Goal: Obtain resource: Download file/media

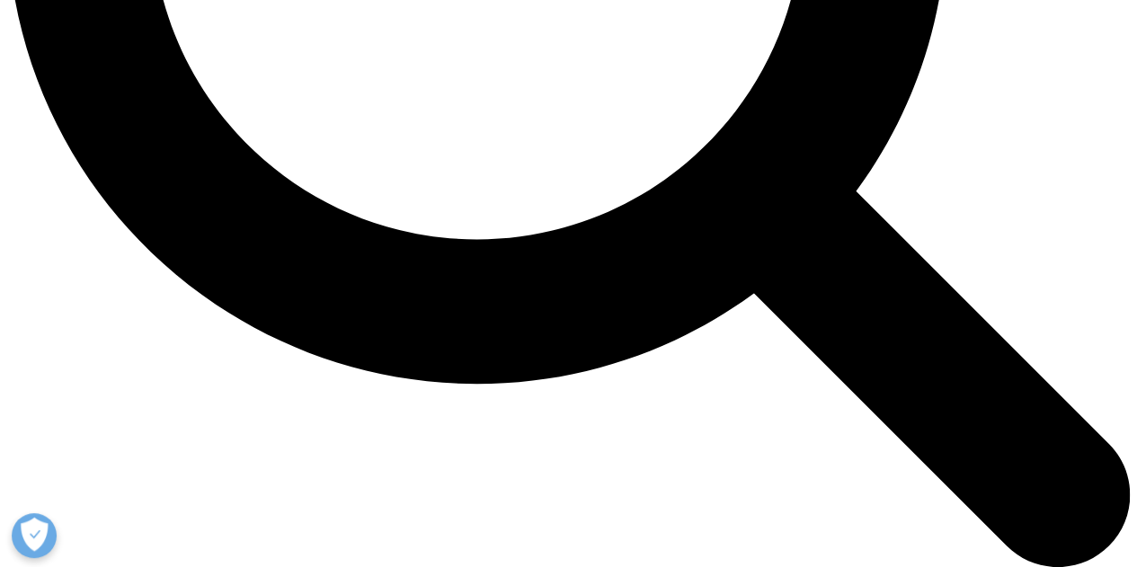
scroll to position [1618, 0]
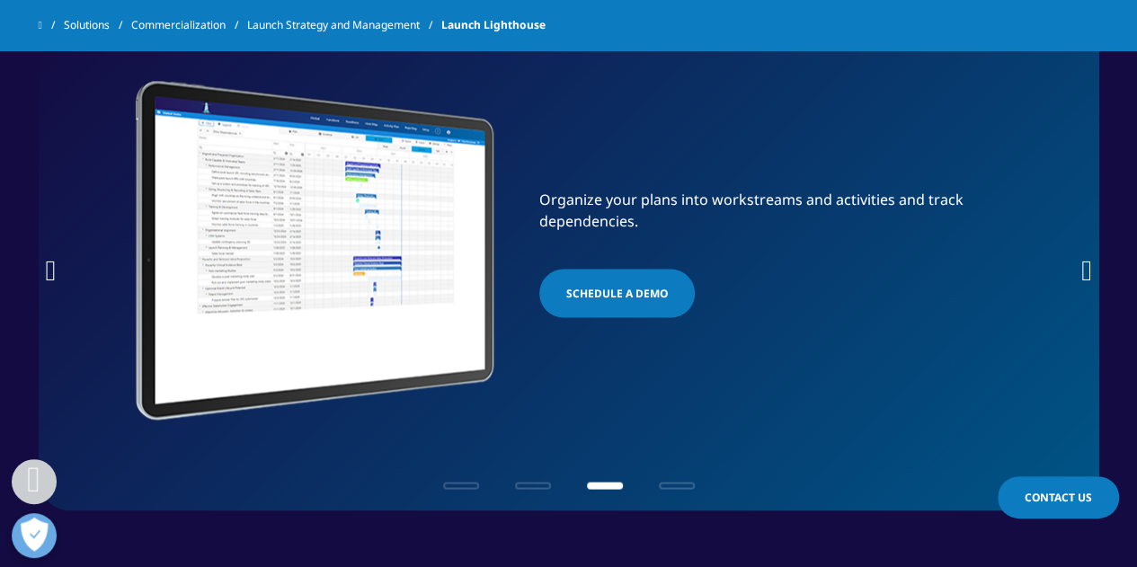
click at [1086, 267] on icon "Next slide" at bounding box center [1086, 269] width 11 height 29
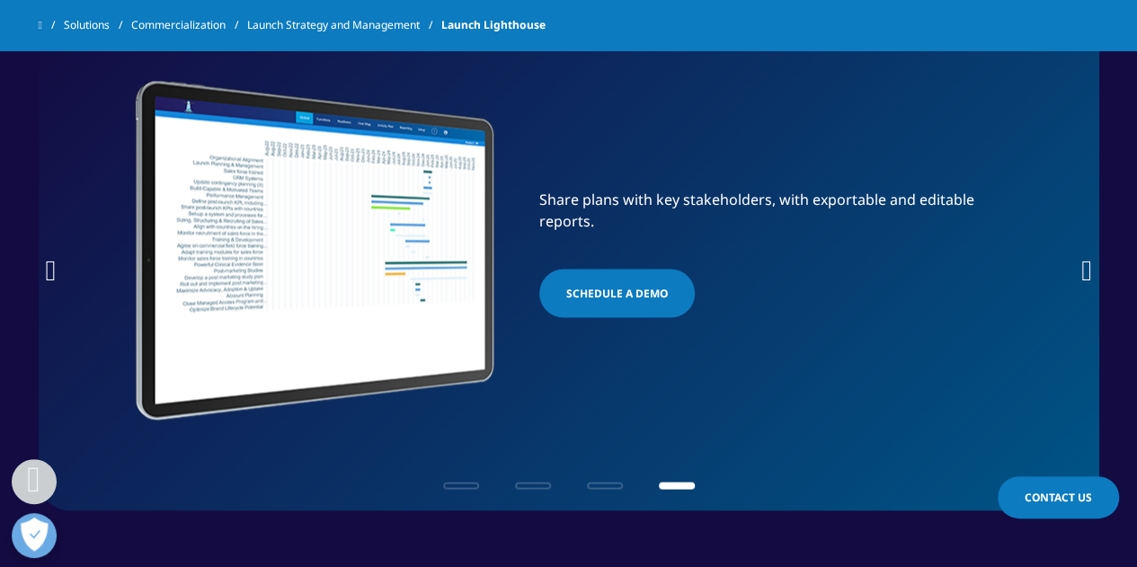
click at [1088, 269] on icon "Next slide" at bounding box center [1086, 269] width 11 height 29
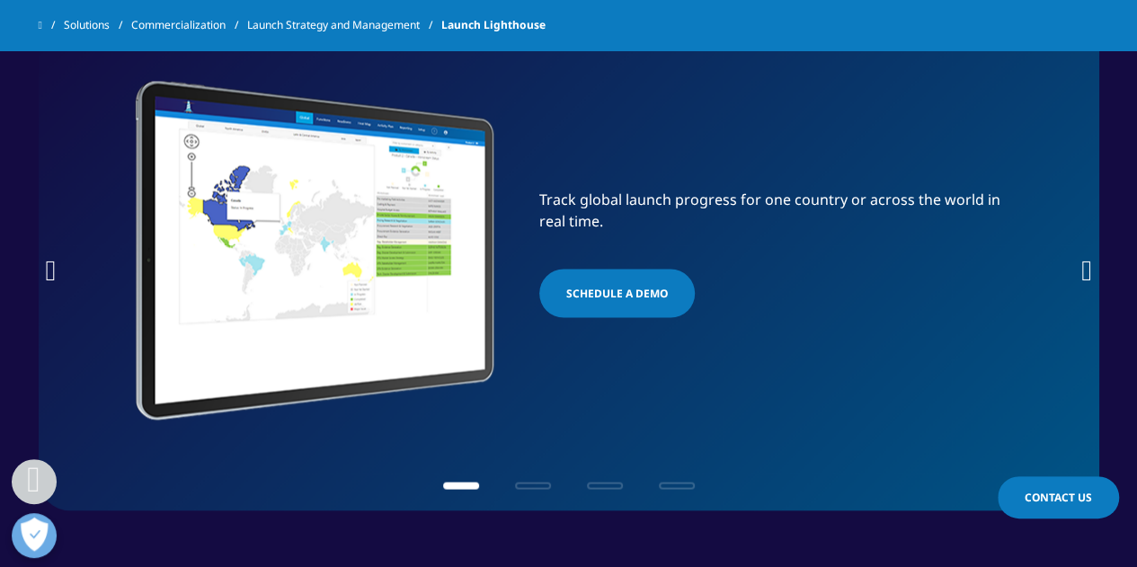
click at [1083, 263] on icon "Next slide" at bounding box center [1086, 269] width 11 height 29
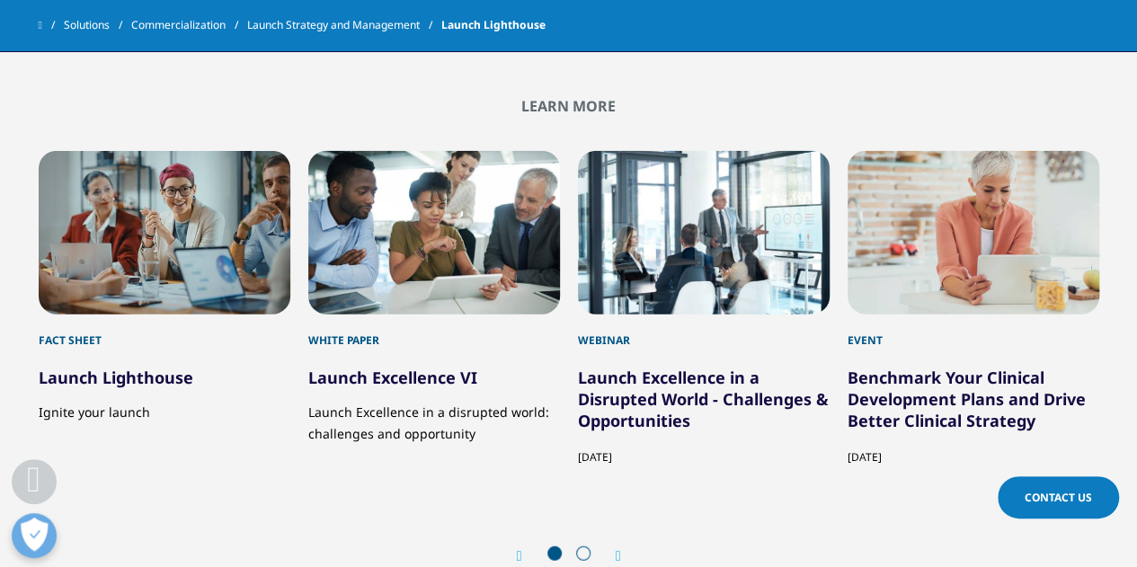
scroll to position [2247, 0]
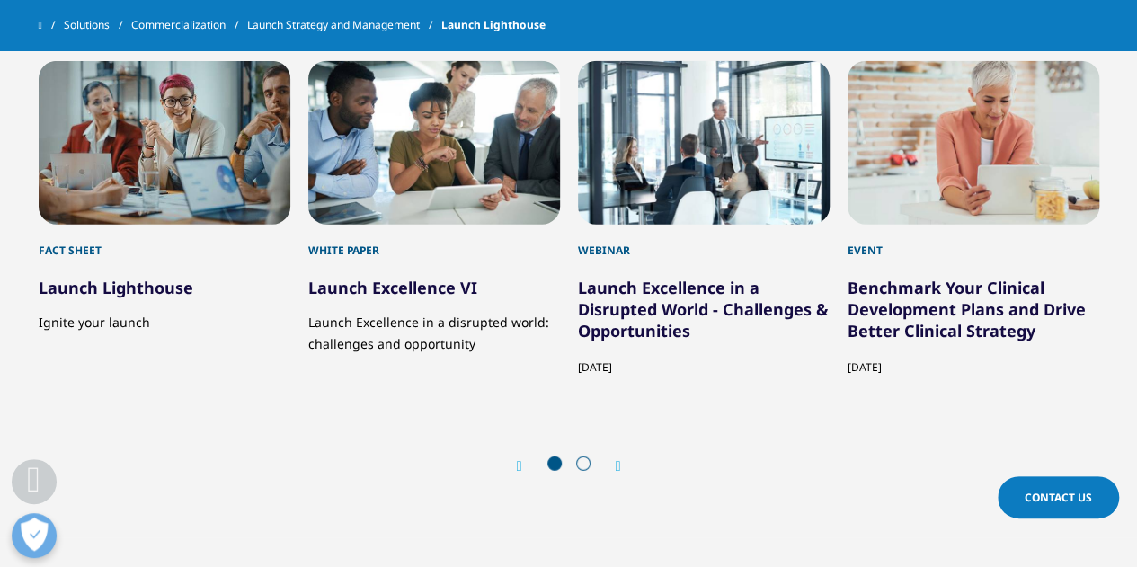
click at [93, 287] on link "Launch Lighthouse" at bounding box center [116, 288] width 155 height 22
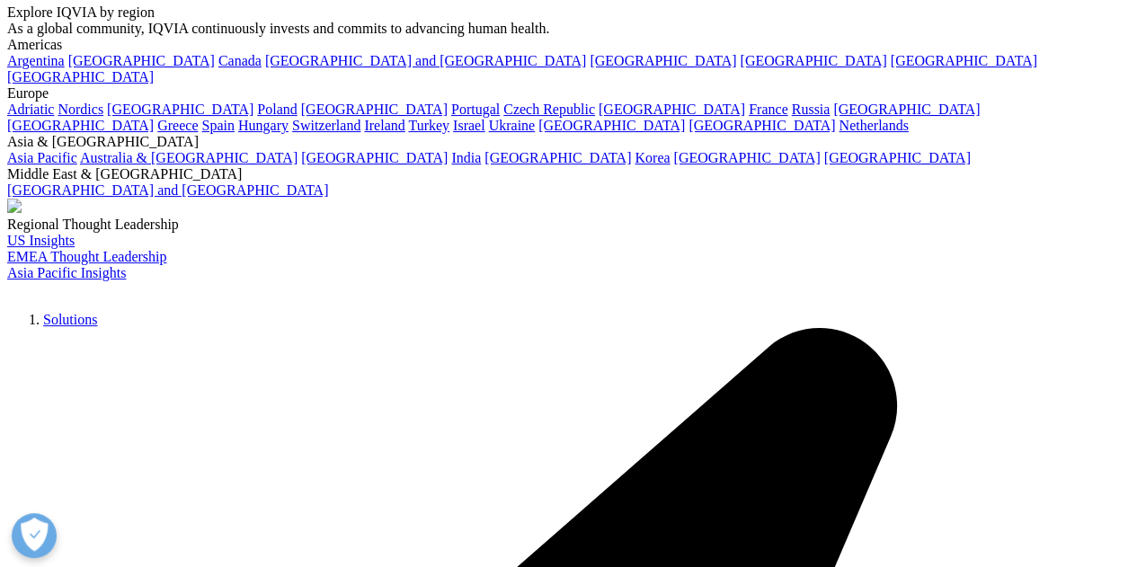
scroll to position [90, 0]
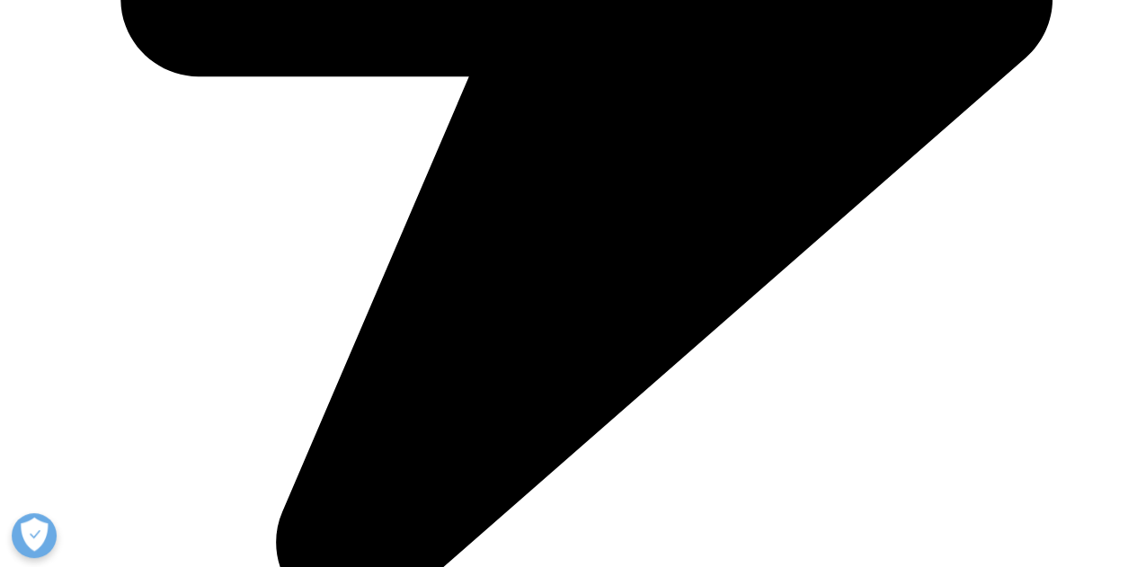
scroll to position [1079, 0]
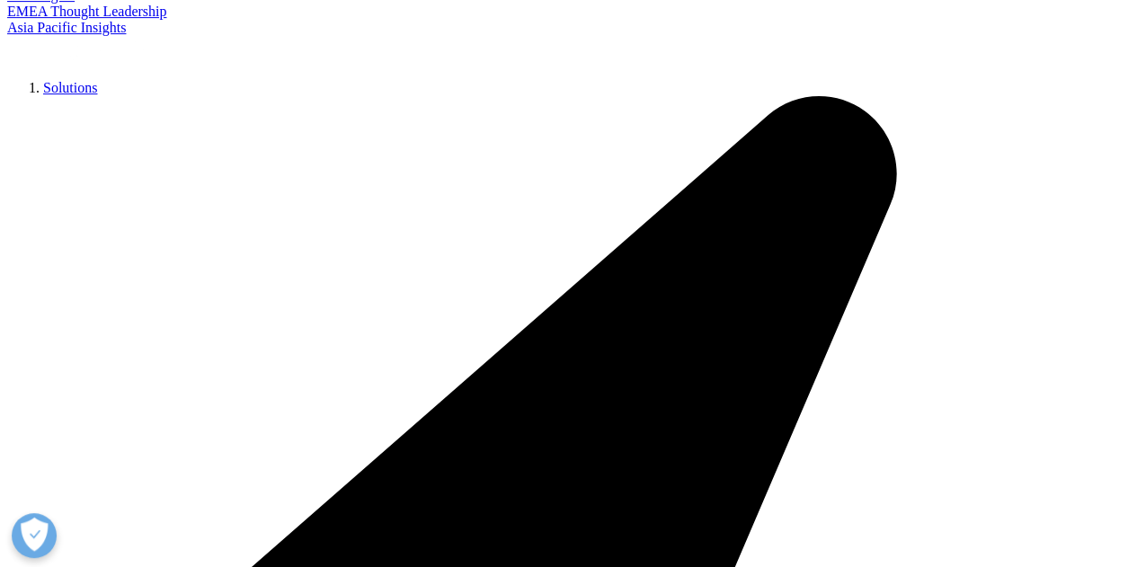
scroll to position [360, 0]
